Goal: Use online tool/utility: Utilize a website feature to perform a specific function

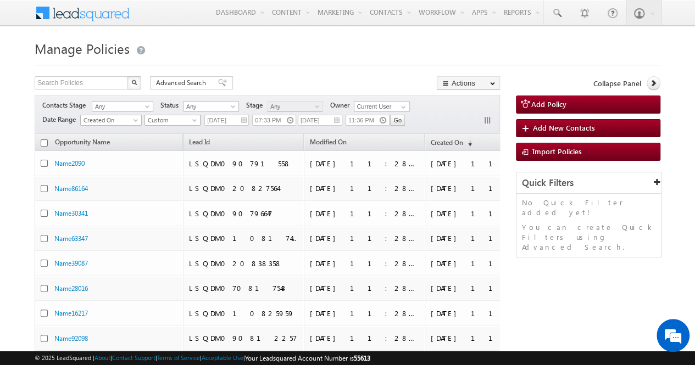
click at [186, 120] on span "Custom" at bounding box center [171, 120] width 52 height 10
click at [179, 130] on link "All Time" at bounding box center [172, 131] width 55 height 10
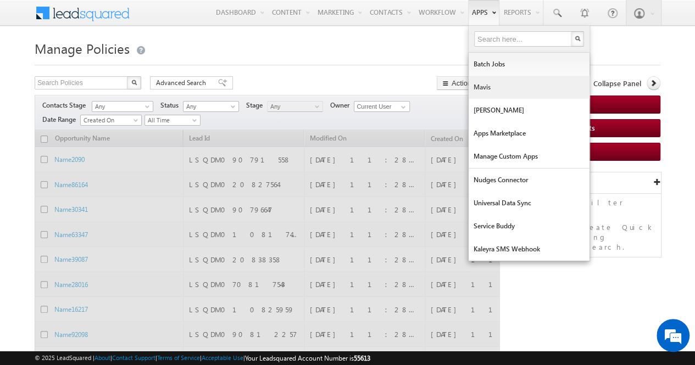
click at [485, 94] on link "Mavis" at bounding box center [528, 87] width 121 height 23
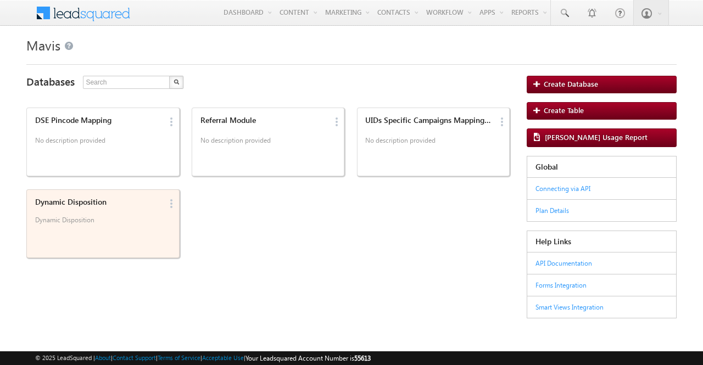
click at [111, 215] on div "Dynamic Disposition Dynamic Disposition" at bounding box center [96, 213] width 131 height 38
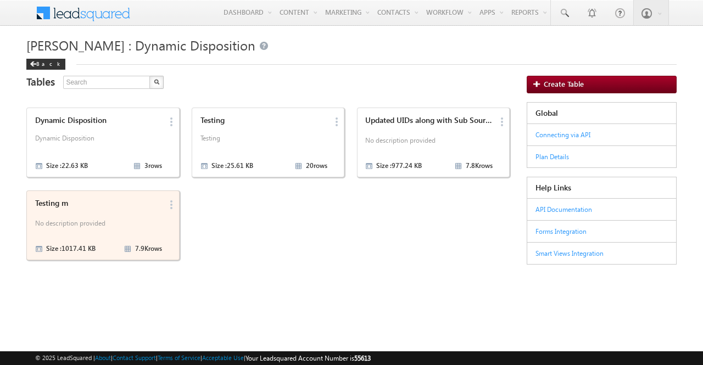
click at [121, 210] on div "Testing m No description provided Size : 1017.41 KB 7.9K rows" at bounding box center [96, 225] width 131 height 60
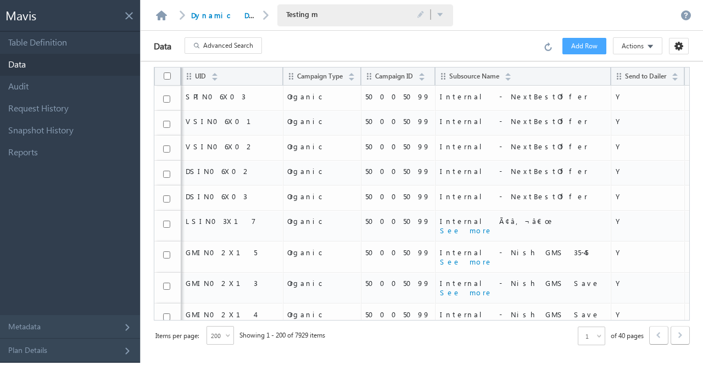
click at [242, 46] on span "Advanced Search" at bounding box center [228, 46] width 50 height 10
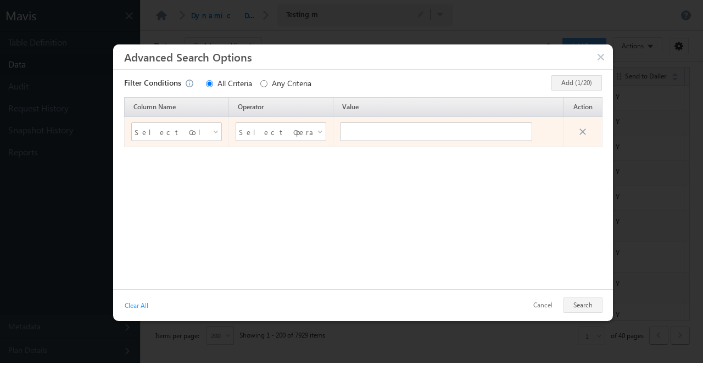
click at [221, 132] on span at bounding box center [216, 134] width 9 height 9
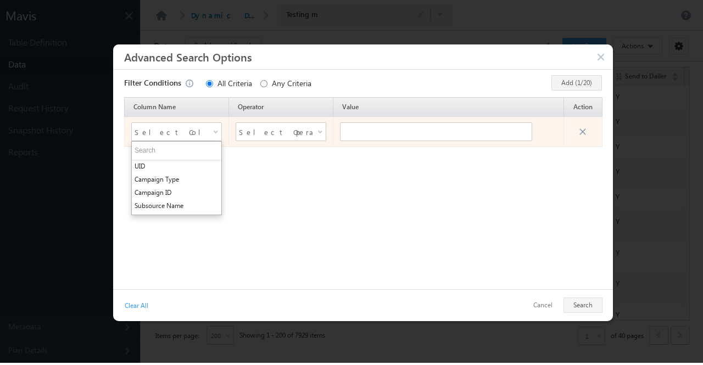
click at [201, 165] on li "UID" at bounding box center [176, 166] width 89 height 13
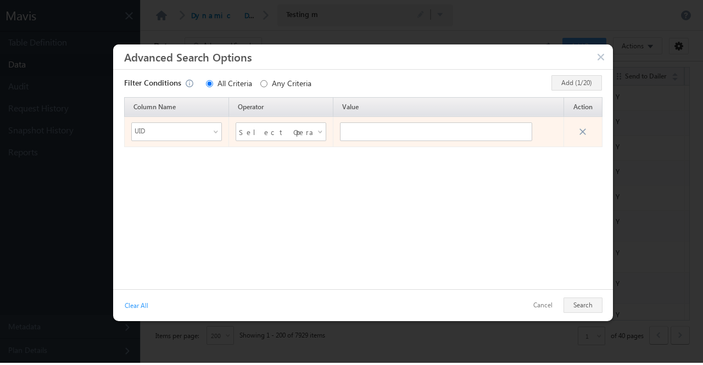
click at [309, 130] on span "Select Operator" at bounding box center [274, 132] width 70 height 16
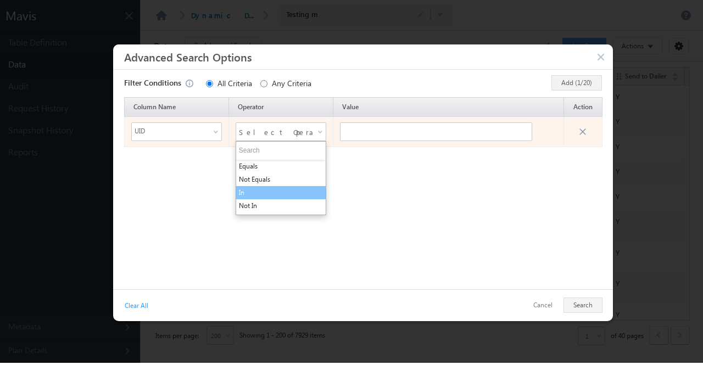
click at [289, 193] on li "In" at bounding box center [280, 192] width 89 height 13
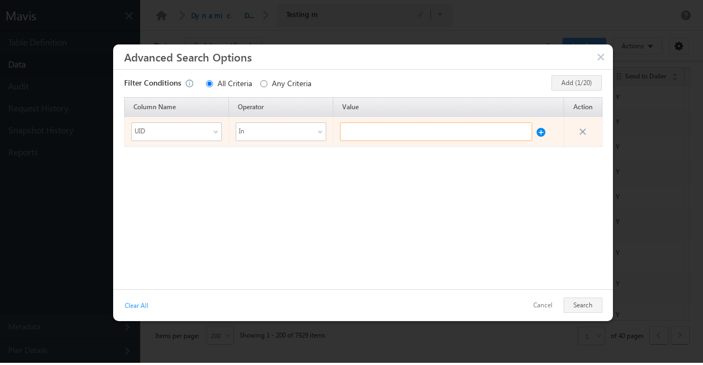
click at [360, 129] on input "text" at bounding box center [436, 131] width 192 height 19
paste input "ASTP01P11"
type input "ASTP01P11"
click at [542, 132] on button at bounding box center [540, 129] width 9 height 14
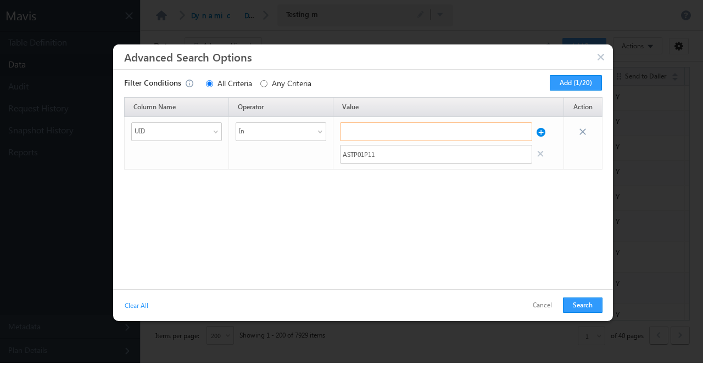
click at [433, 135] on input "text" at bounding box center [436, 131] width 192 height 19
paste input "ASTP01P11"
click at [433, 135] on input "ASTP01P11" at bounding box center [436, 131] width 192 height 19
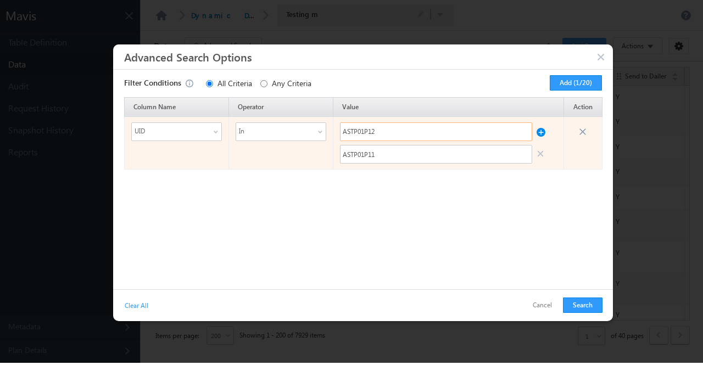
type input "ASTP01P12"
click at [539, 133] on button at bounding box center [540, 129] width 9 height 14
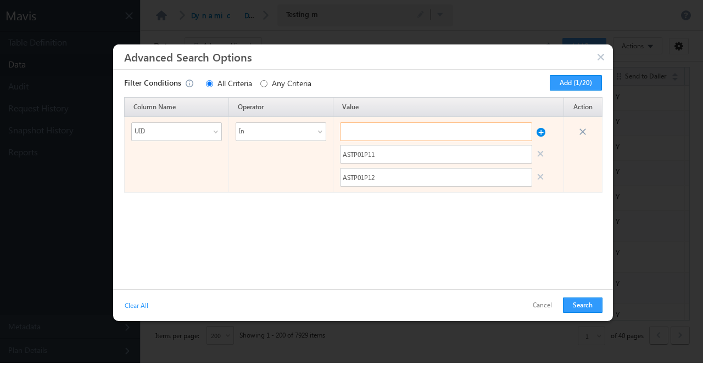
click at [423, 133] on input "text" at bounding box center [436, 131] width 192 height 19
paste input "ASTP01P29"
type input "ASTP01P29"
click at [540, 130] on button at bounding box center [540, 129] width 9 height 14
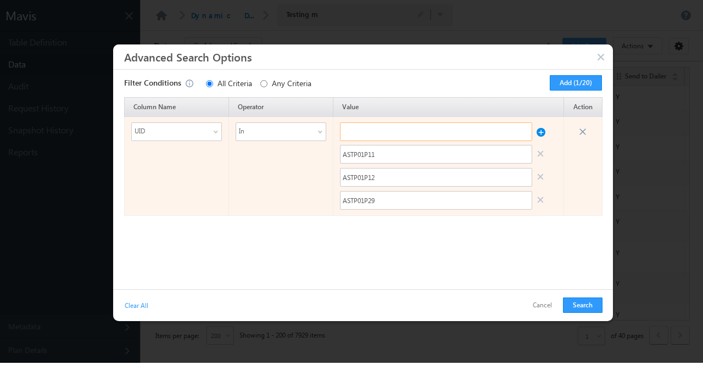
click at [451, 135] on input "text" at bounding box center [436, 131] width 192 height 19
paste input "ASTP01P29"
click at [451, 135] on input "ASTP01P29" at bounding box center [436, 131] width 192 height 19
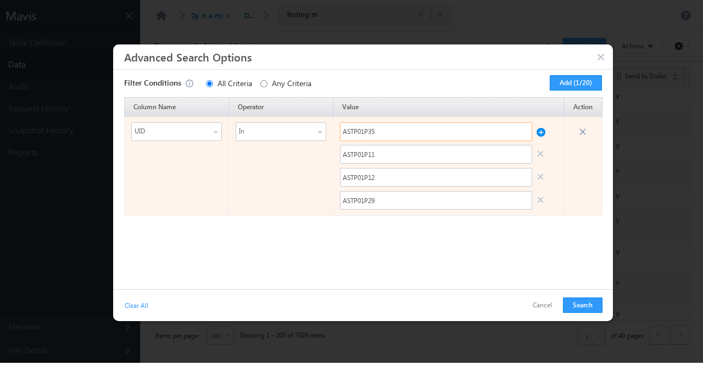
type input "ASTP01P35"
click at [538, 133] on button at bounding box center [540, 129] width 9 height 14
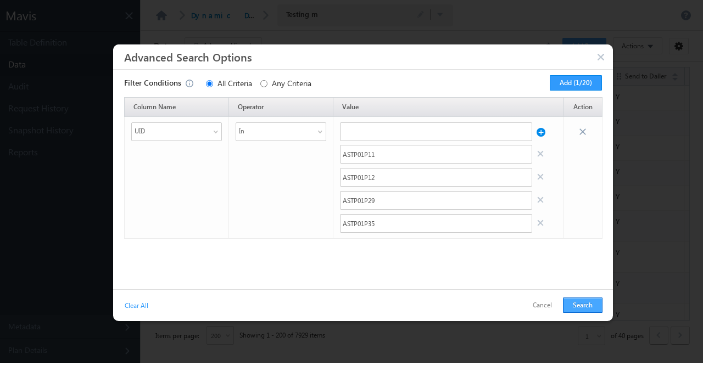
click at [583, 305] on button "Search" at bounding box center [583, 305] width 40 height 15
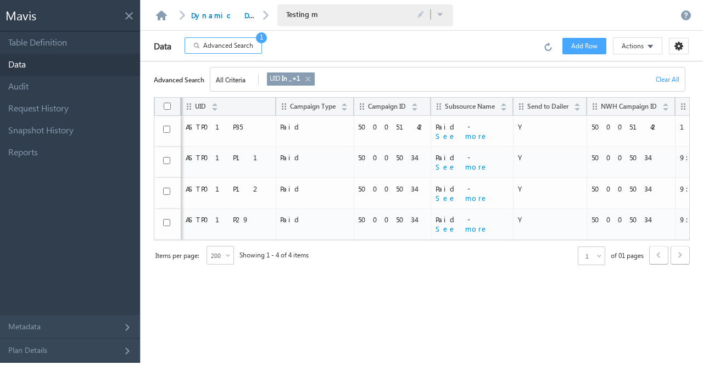
click at [211, 47] on span "Advanced Search" at bounding box center [228, 46] width 50 height 10
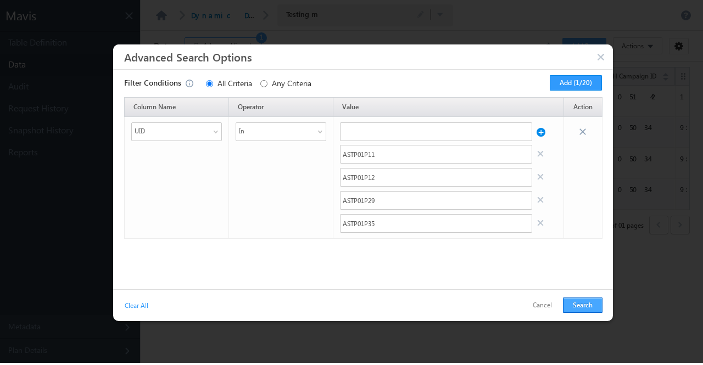
click at [584, 304] on button "Search" at bounding box center [583, 305] width 40 height 15
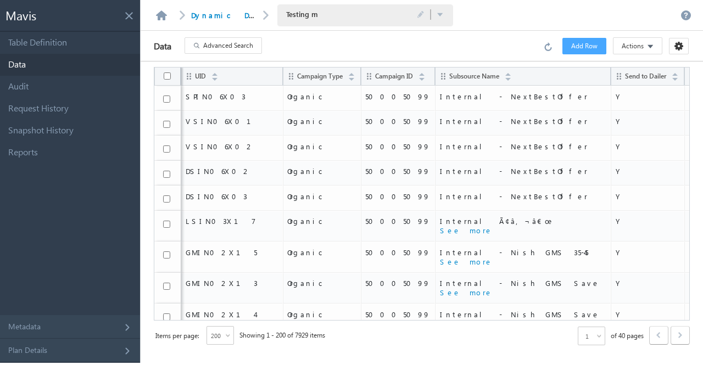
click at [646, 51] on button "Actions" at bounding box center [637, 45] width 49 height 17
click at [639, 72] on link "Import via CSV" at bounding box center [629, 68] width 66 height 16
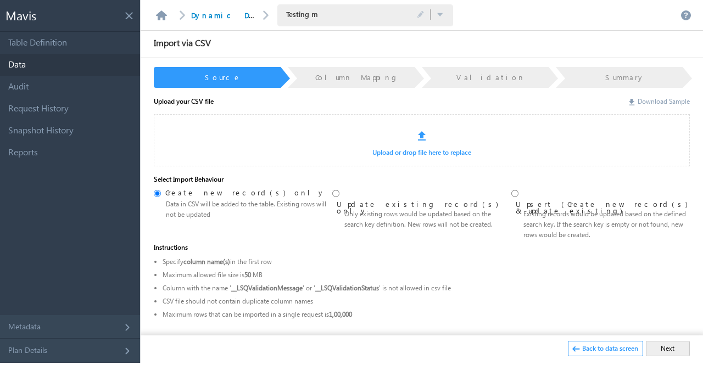
click at [658, 100] on link "Download Sample" at bounding box center [659, 101] width 60 height 8
click at [337, 194] on input "radio" at bounding box center [335, 193] width 7 height 7
radio input "true"
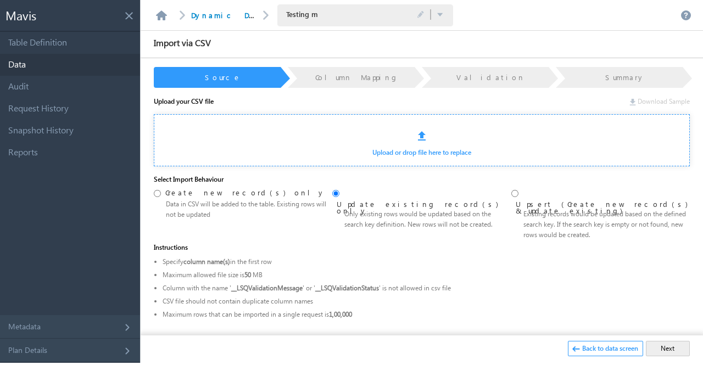
click at [417, 147] on div at bounding box center [421, 131] width 165 height 33
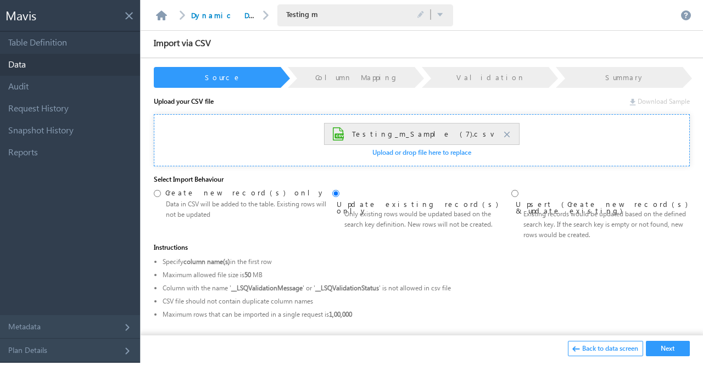
click at [667, 348] on button "Next" at bounding box center [668, 348] width 44 height 15
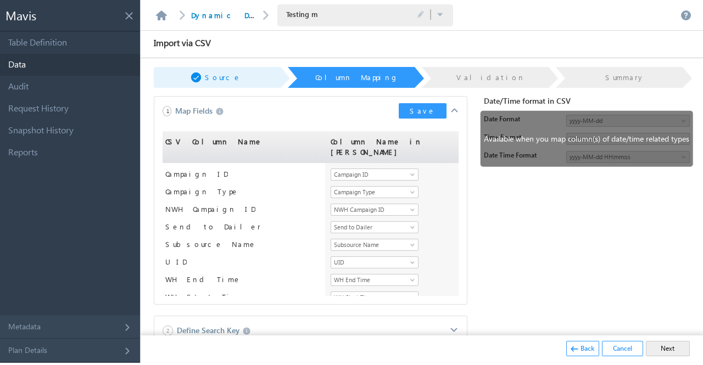
click at [426, 111] on button "Save" at bounding box center [423, 110] width 48 height 15
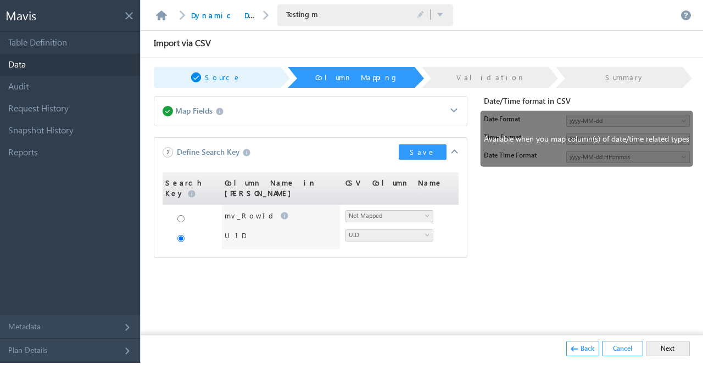
click at [429, 154] on button "Save" at bounding box center [423, 151] width 48 height 15
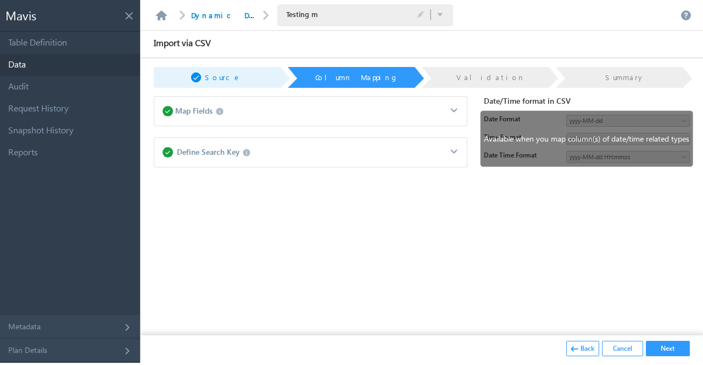
click at [667, 346] on button "Next" at bounding box center [668, 348] width 44 height 15
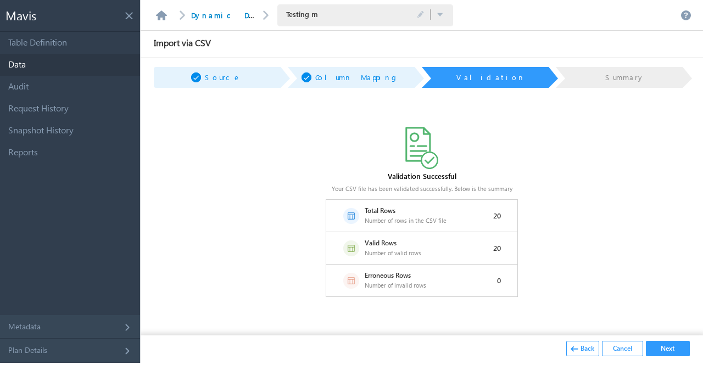
click at [667, 346] on button "Next" at bounding box center [668, 348] width 44 height 15
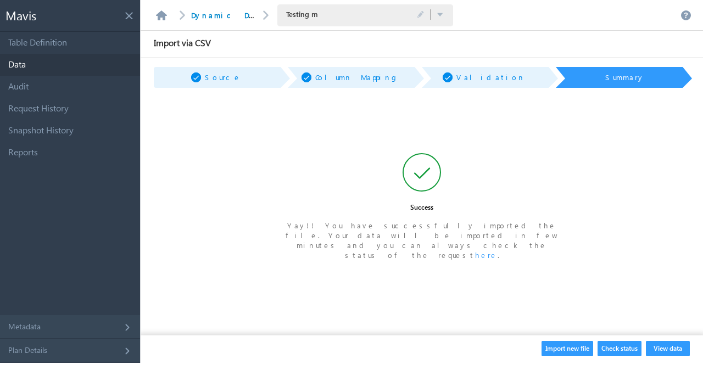
click at [667, 346] on button "View data" at bounding box center [668, 348] width 44 height 15
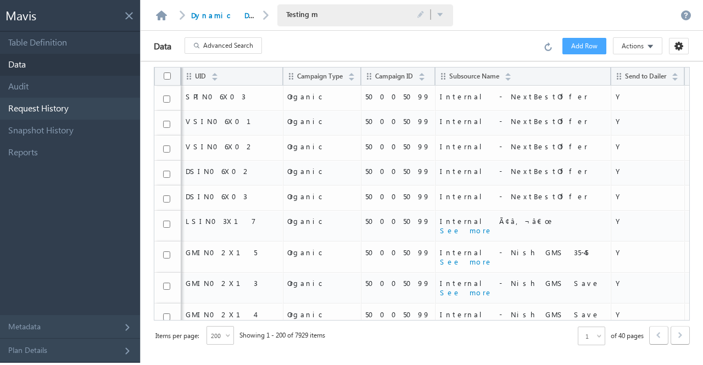
click at [87, 106] on link "Request History" at bounding box center [70, 109] width 140 height 22
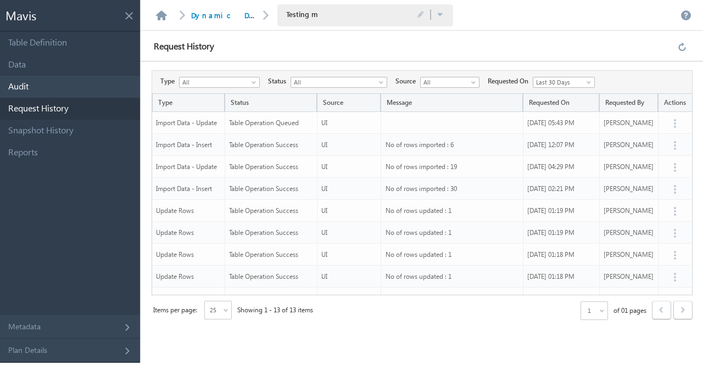
click at [69, 88] on link "Audit" at bounding box center [70, 87] width 140 height 22
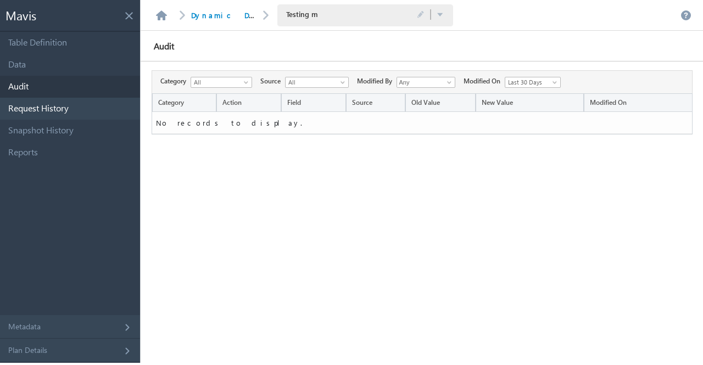
click at [68, 112] on link "Request History" at bounding box center [70, 109] width 140 height 22
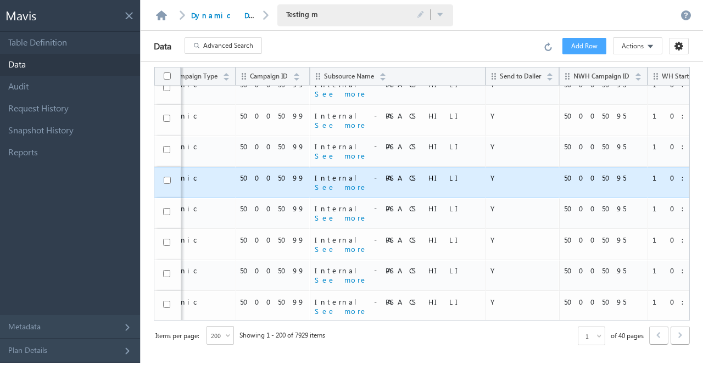
scroll to position [623, 125]
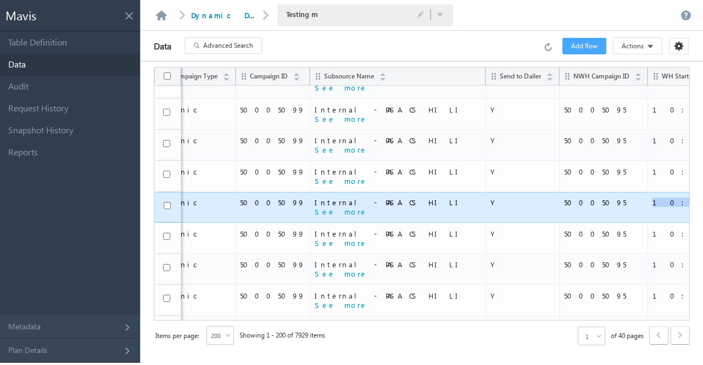
drag, startPoint x: 573, startPoint y: 186, endPoint x: 538, endPoint y: 195, distance: 36.8
click at [647, 195] on td "10:00:00" at bounding box center [699, 207] width 104 height 31
copy span "10:00:00"
drag, startPoint x: 647, startPoint y: 194, endPoint x: 614, endPoint y: 196, distance: 33.6
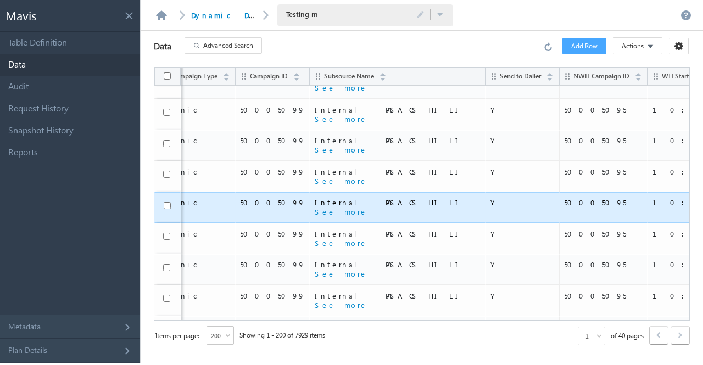
copy span "18:00:00"
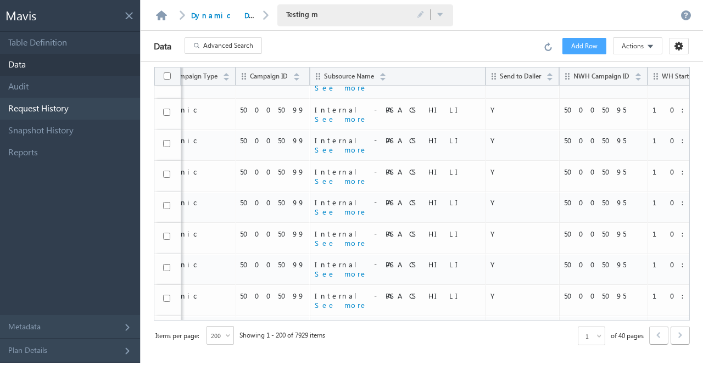
click at [68, 111] on link "Request History" at bounding box center [70, 109] width 140 height 22
